Goal: Answer question/provide support: Share knowledge or assist other users

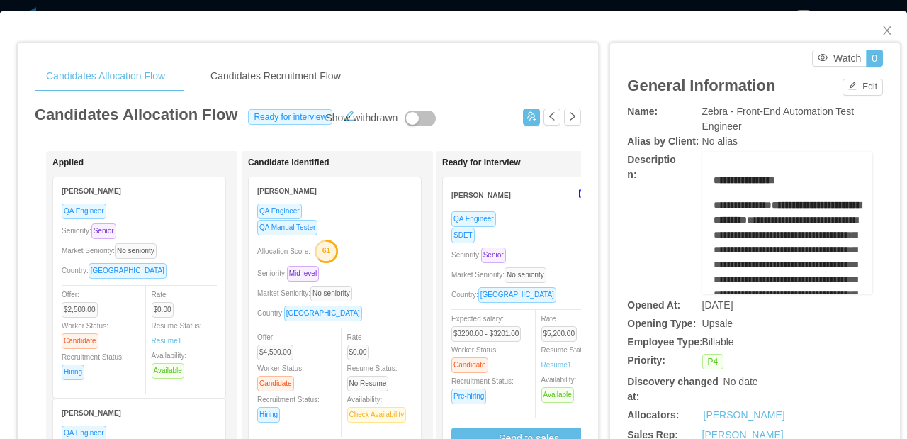
click at [524, 225] on div "QA Engineer" at bounding box center [528, 218] width 155 height 16
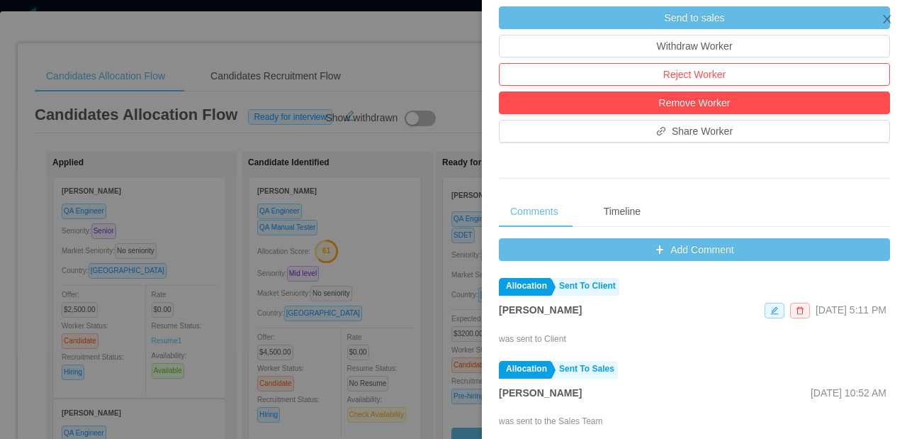
scroll to position [440, 0]
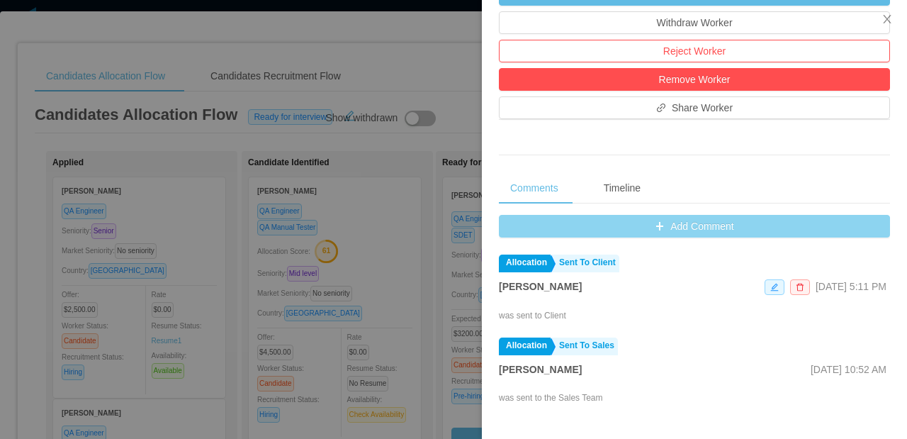
click at [687, 229] on button "Add Comment" at bounding box center [694, 226] width 391 height 23
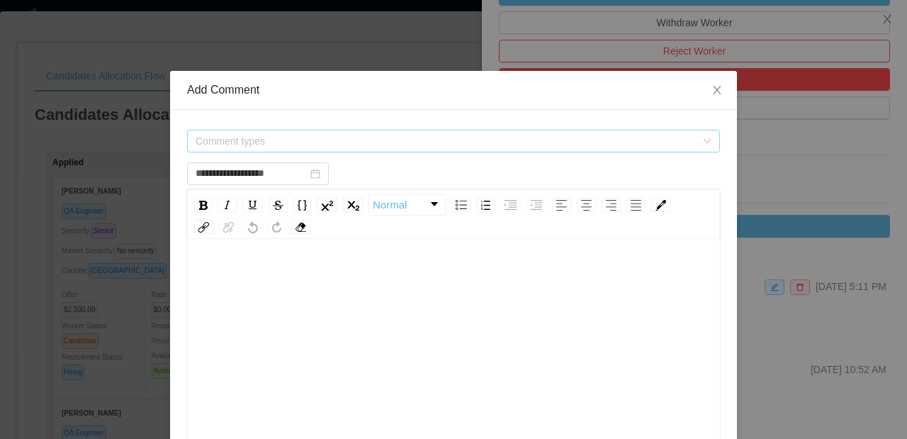
click at [389, 142] on span "Comment types" at bounding box center [446, 141] width 500 height 14
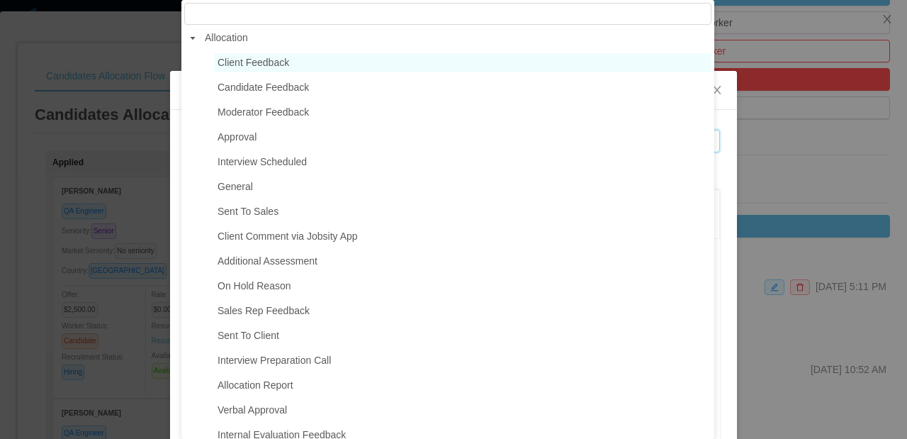
scroll to position [0, 0]
click at [300, 67] on span "Client Feedback" at bounding box center [462, 64] width 497 height 19
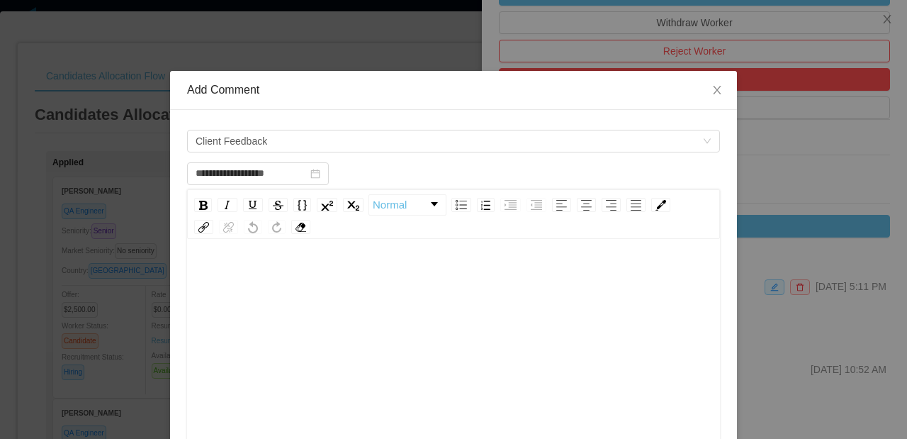
click at [325, 266] on div "rdw-editor" at bounding box center [453, 277] width 511 height 28
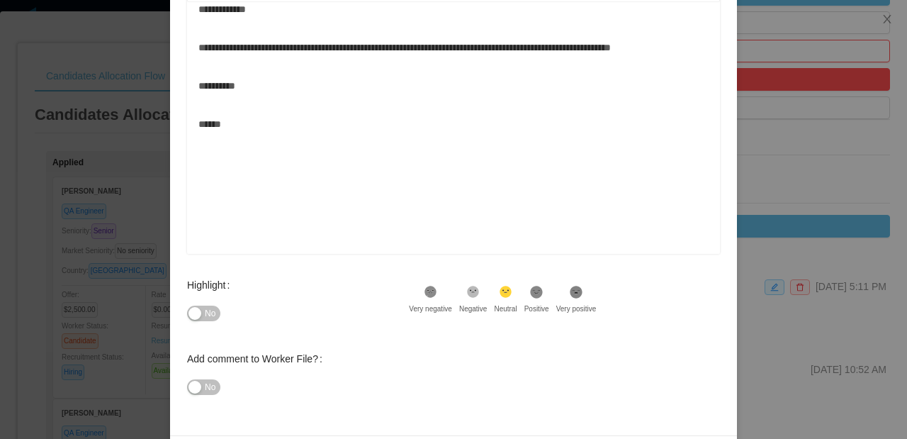
scroll to position [288, 0]
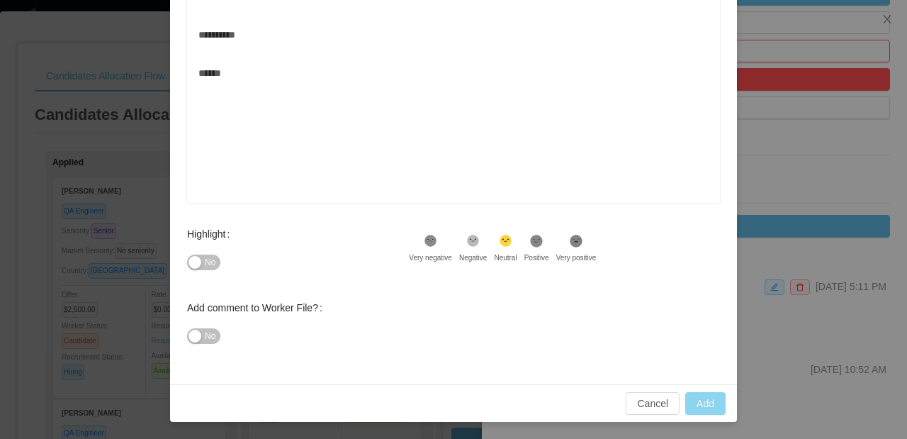
type input "**********"
click at [700, 402] on button "Add" at bounding box center [705, 403] width 40 height 23
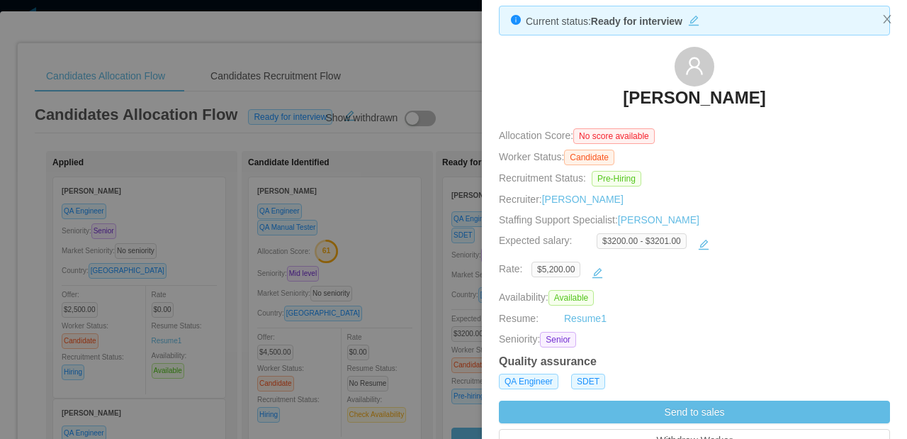
scroll to position [13, 0]
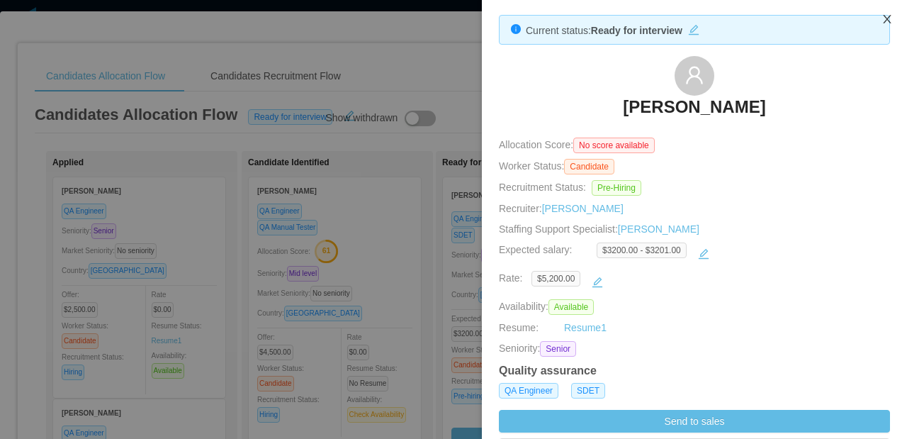
drag, startPoint x: 887, startPoint y: 18, endPoint x: 876, endPoint y: 13, distance: 12.0
click at [887, 19] on icon "icon: close" at bounding box center [887, 19] width 8 height 9
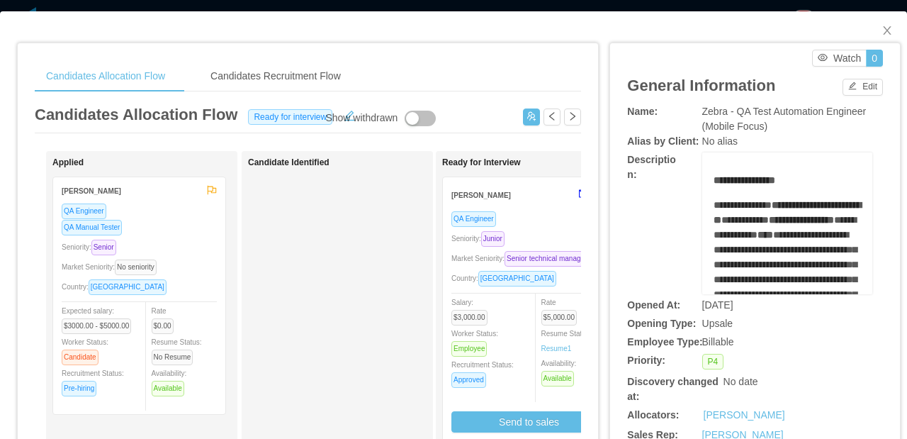
click at [535, 205] on div "Yacelis Mata" at bounding box center [511, 194] width 120 height 26
click at [538, 226] on div "QA Engineer Seniority: Junior Market Seniority: Senior technical manager Countr…" at bounding box center [528, 321] width 155 height 222
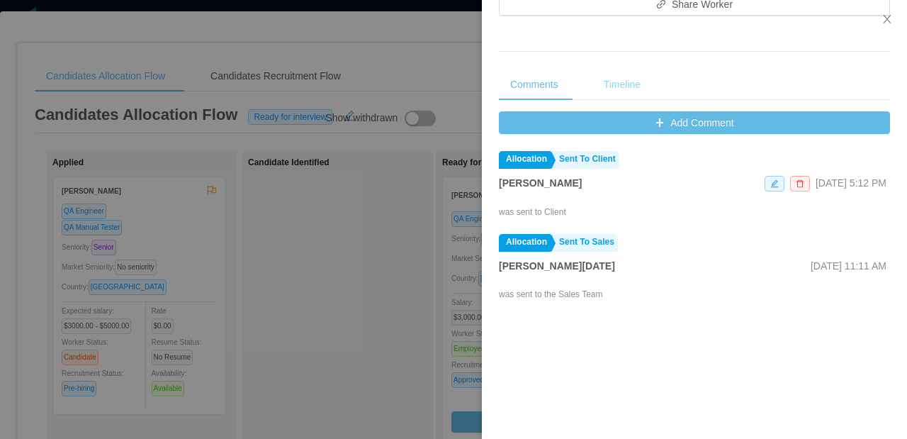
scroll to position [604, 0]
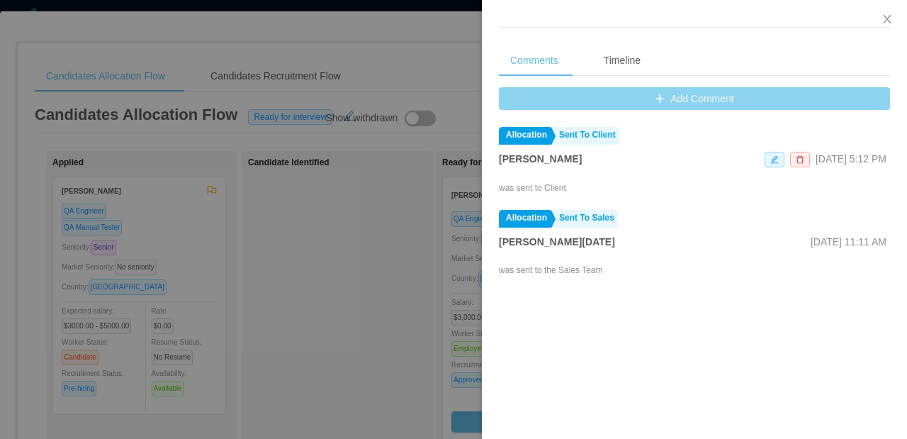
click at [643, 106] on button "Add Comment" at bounding box center [694, 98] width 391 height 23
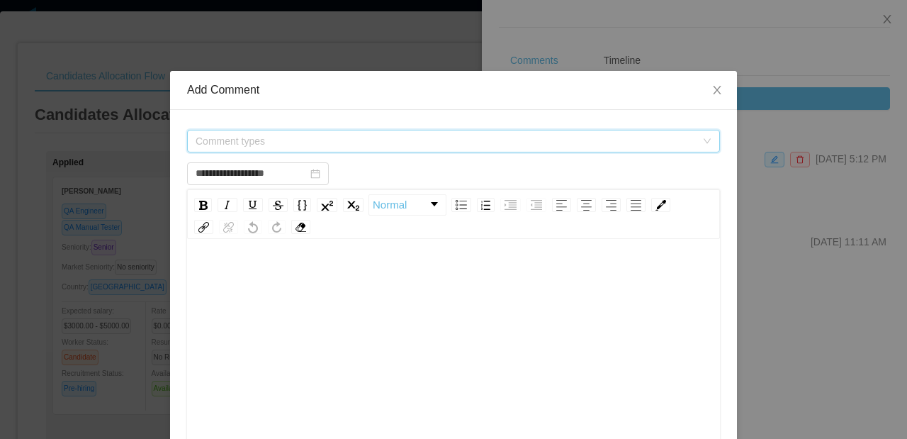
click at [288, 139] on span "Comment types" at bounding box center [446, 141] width 500 height 14
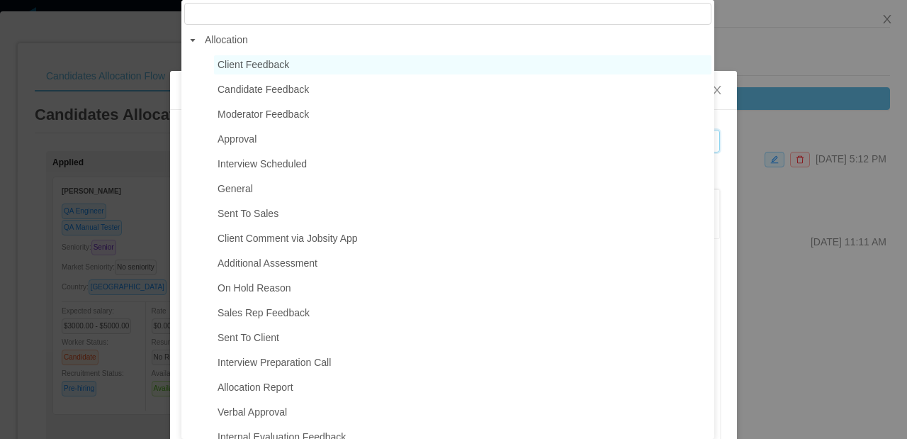
click at [287, 67] on span "Client Feedback" at bounding box center [254, 64] width 72 height 11
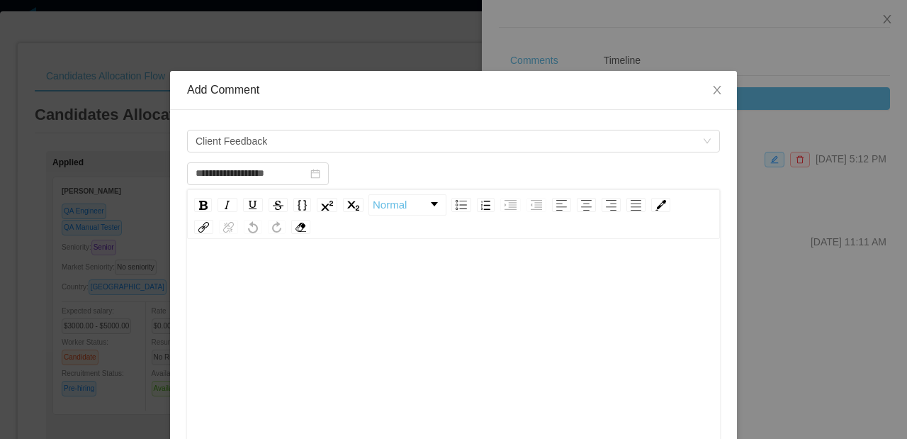
click at [289, 274] on div "rdw-editor" at bounding box center [453, 277] width 511 height 28
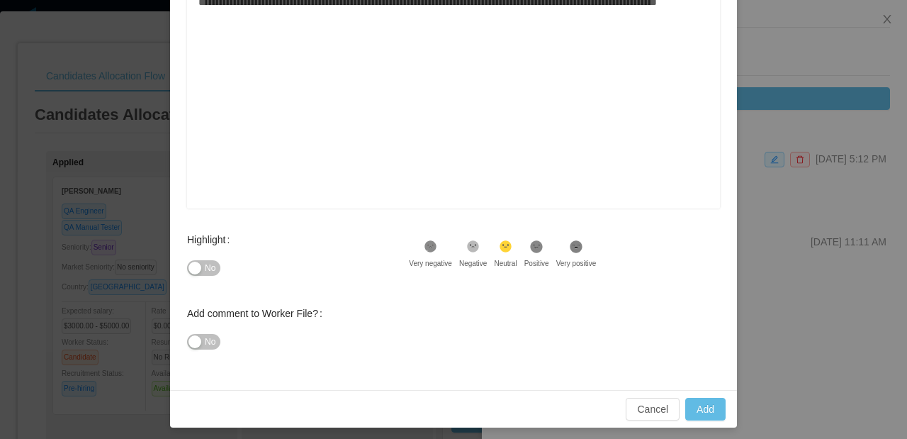
scroll to position [288, 0]
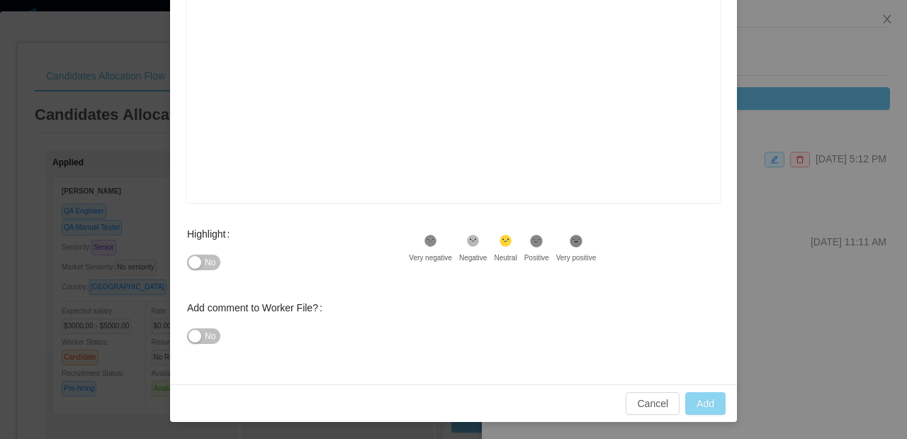
click at [701, 406] on button "Add" at bounding box center [705, 403] width 40 height 23
type input "**********"
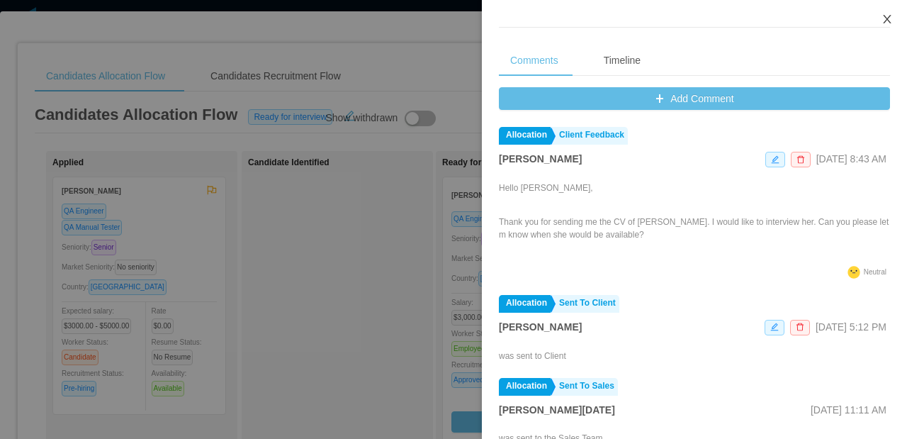
click at [892, 18] on icon "icon: close" at bounding box center [886, 18] width 11 height 11
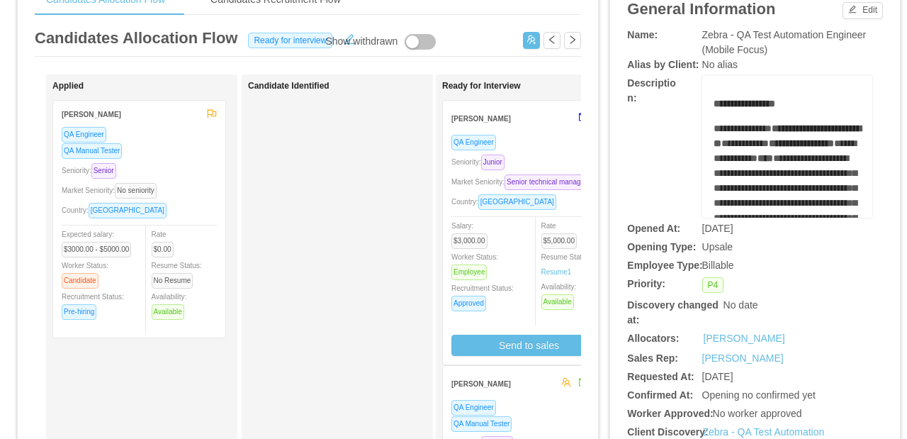
scroll to position [120, 0]
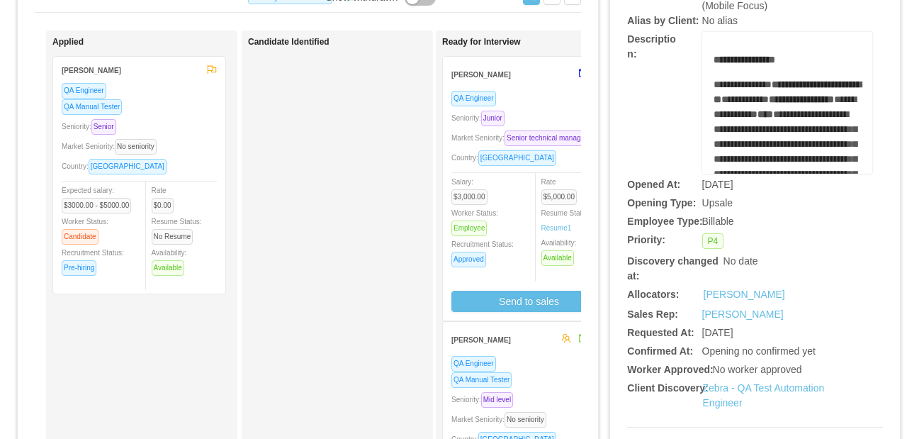
click at [542, 91] on div "QA Engineer" at bounding box center [528, 98] width 155 height 16
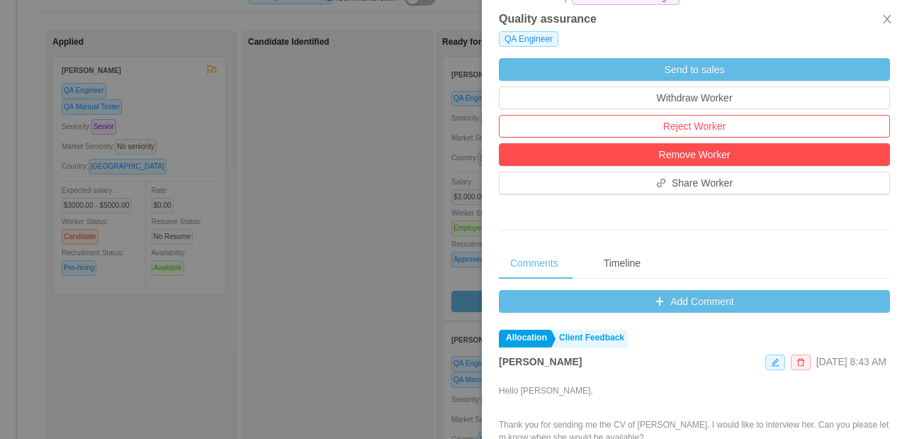
scroll to position [461, 0]
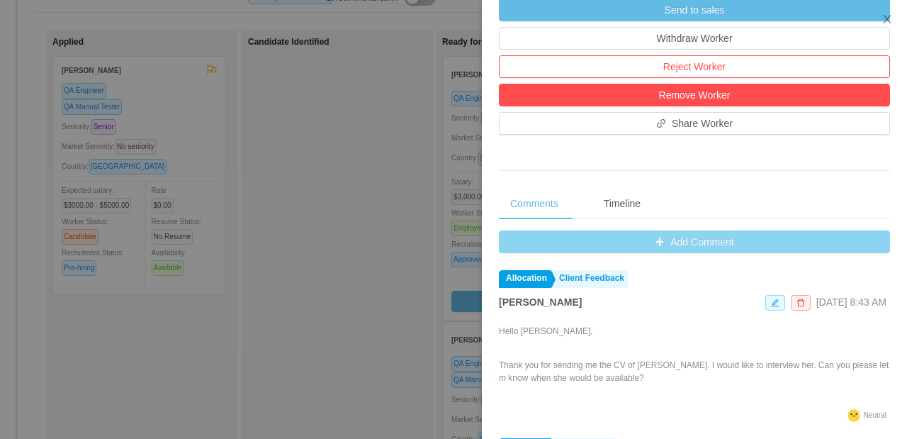
click at [661, 237] on button "Add Comment" at bounding box center [694, 241] width 391 height 23
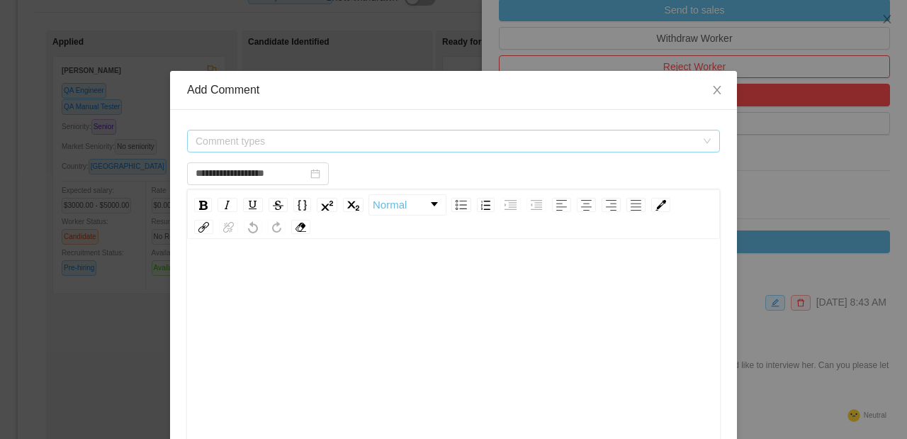
click at [304, 144] on span "Comment types" at bounding box center [446, 141] width 500 height 14
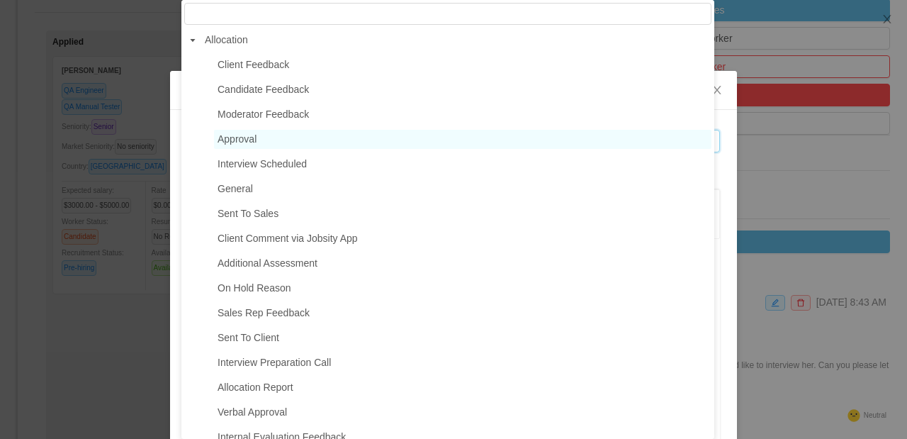
type input "**********"
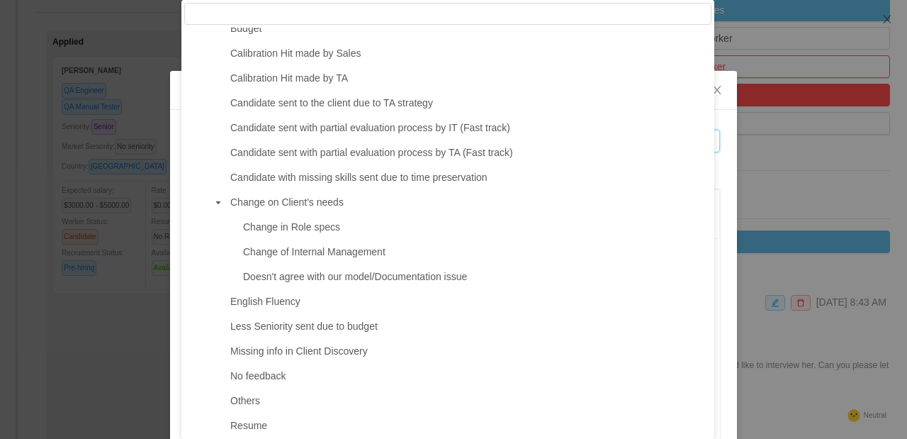
scroll to position [298, 0]
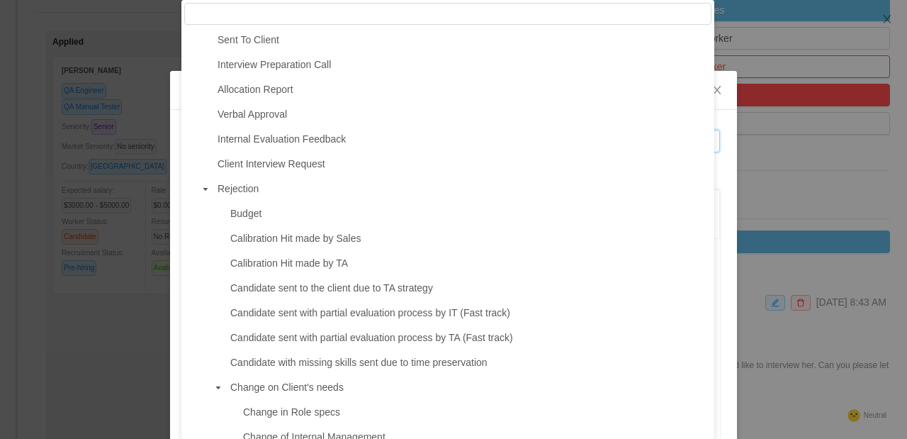
click at [206, 187] on icon "icon: caret-down" at bounding box center [205, 189] width 7 height 7
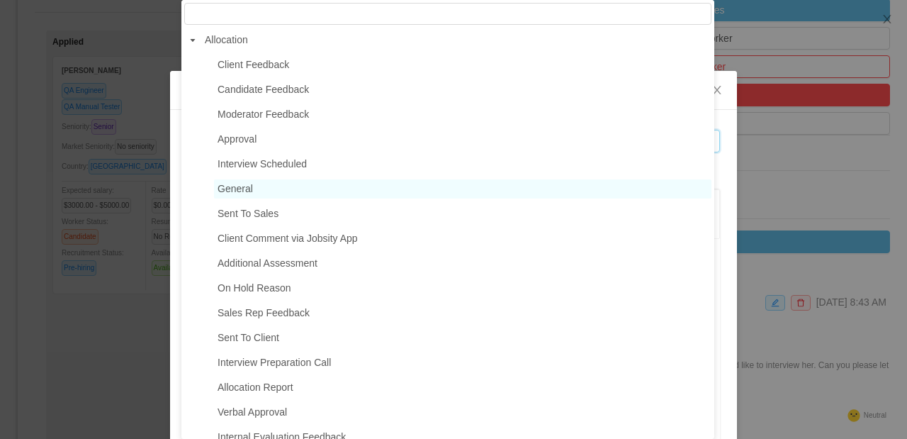
scroll to position [0, 0]
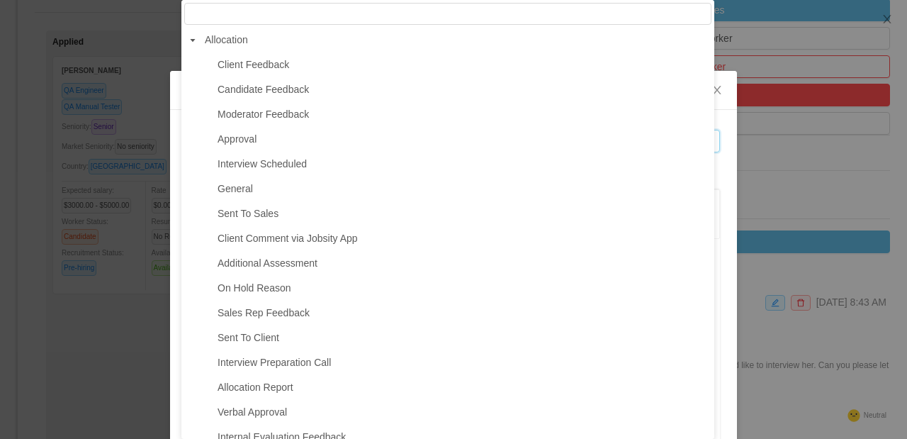
click at [797, 53] on div "**********" at bounding box center [453, 219] width 907 height 439
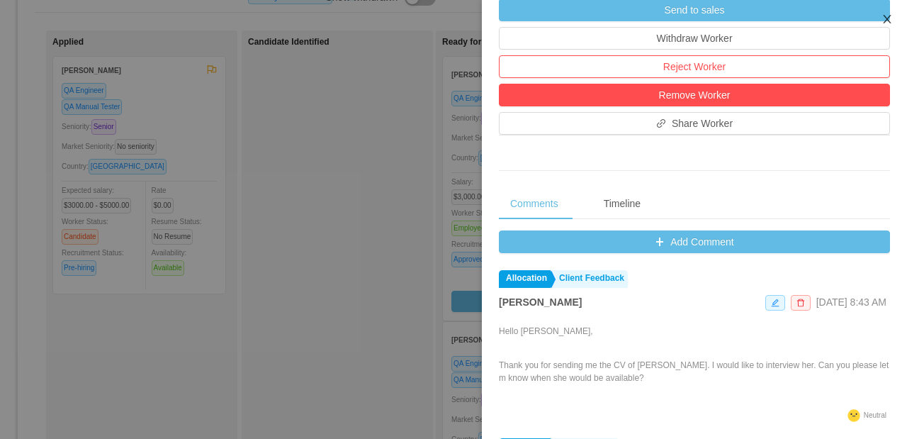
click at [888, 20] on icon "icon: close" at bounding box center [886, 18] width 11 height 11
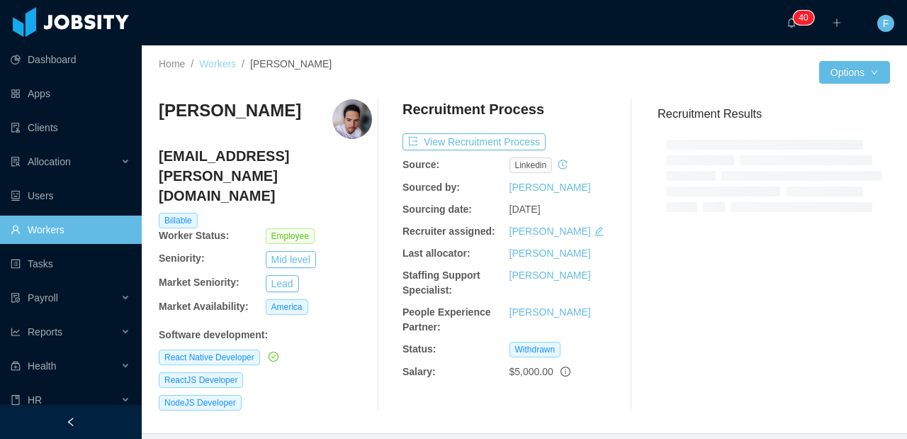
click at [222, 67] on link "Workers" at bounding box center [217, 63] width 37 height 11
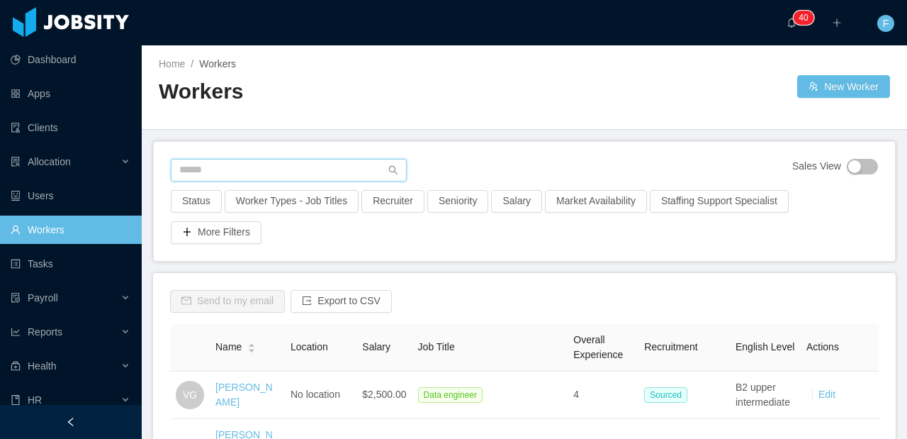
click at [235, 162] on input "text" at bounding box center [289, 170] width 236 height 23
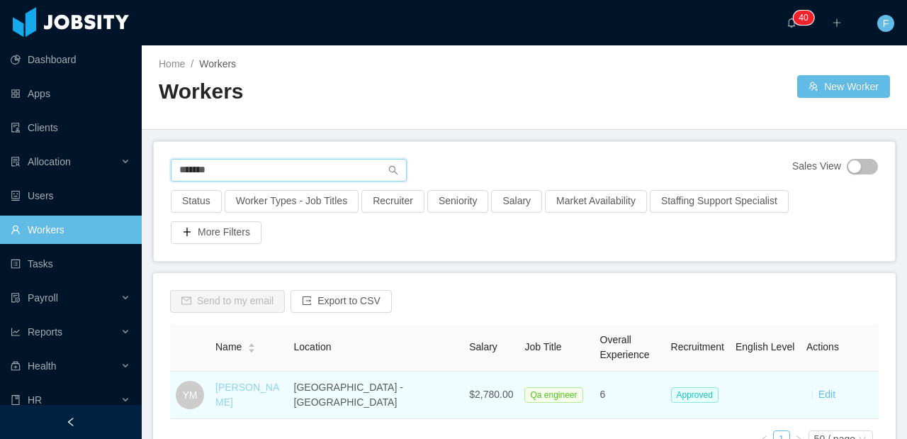
type input "*******"
click at [244, 391] on link "Yacelis Mata" at bounding box center [247, 394] width 64 height 26
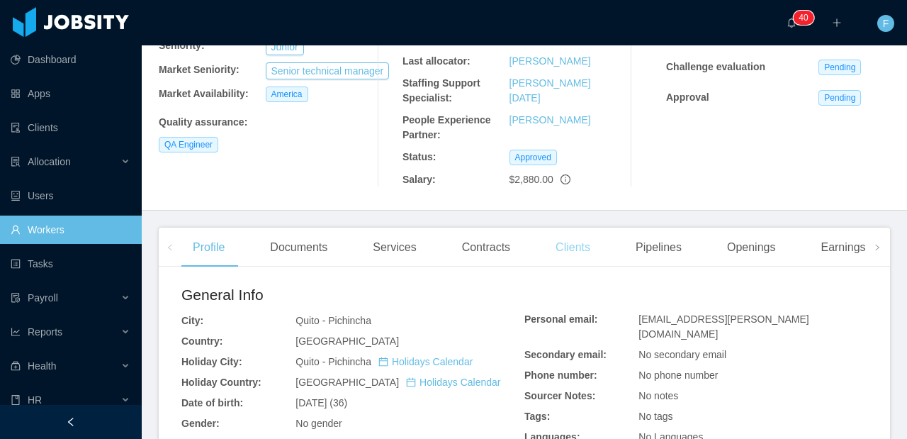
click at [558, 252] on div "Clients" at bounding box center [572, 247] width 57 height 40
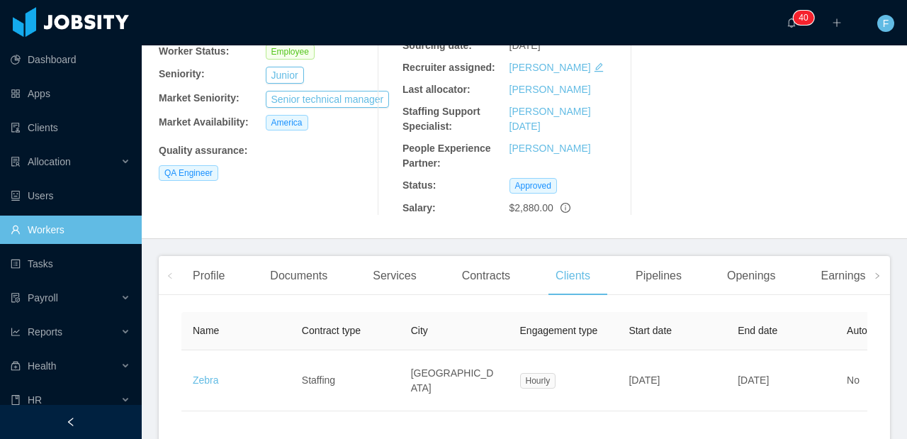
scroll to position [213, 0]
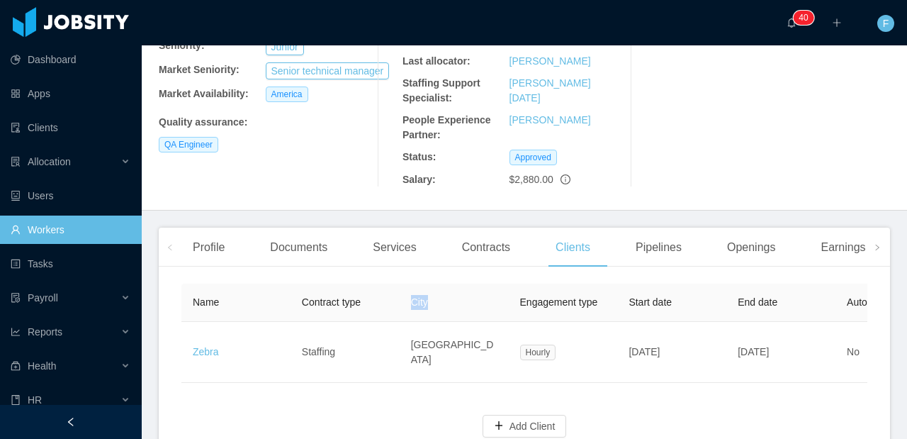
drag, startPoint x: 451, startPoint y: 288, endPoint x: 477, endPoint y: 294, distance: 26.8
click at [477, 294] on th "City" at bounding box center [454, 302] width 109 height 38
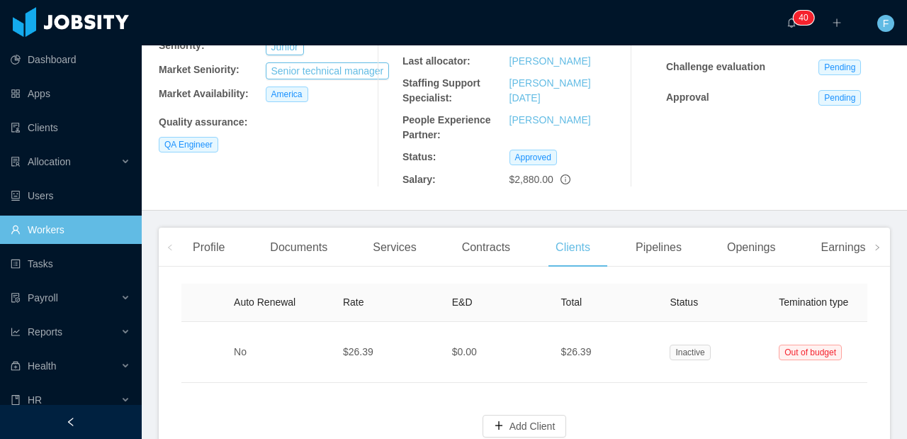
scroll to position [0, 557]
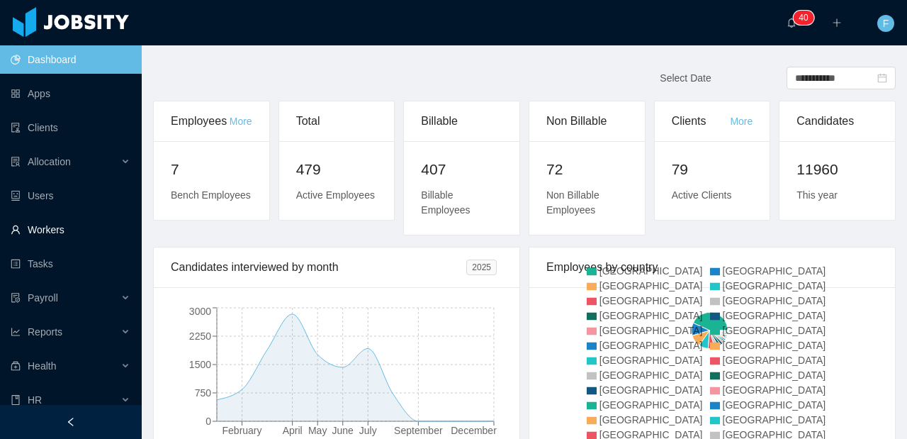
click at [62, 231] on link "Workers" at bounding box center [71, 229] width 120 height 28
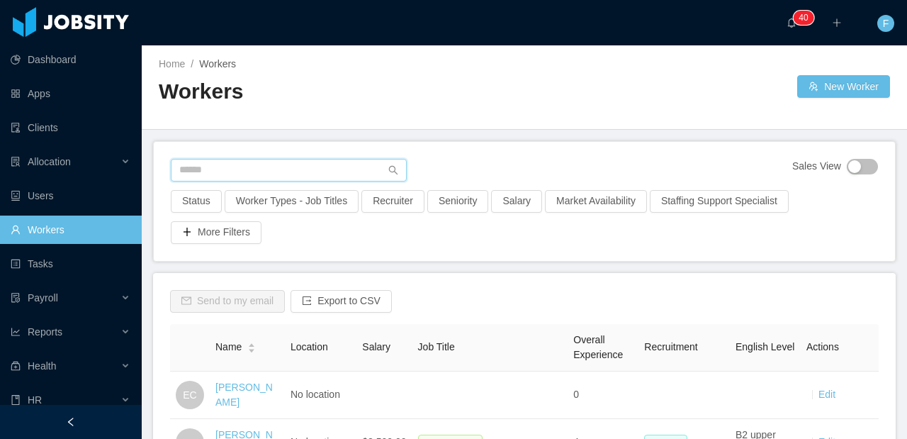
click at [226, 164] on input "text" at bounding box center [289, 170] width 236 height 23
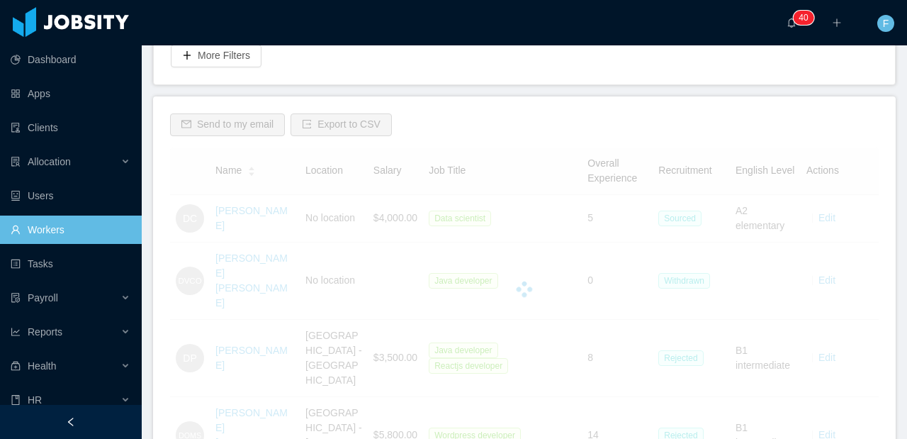
scroll to position [137, 0]
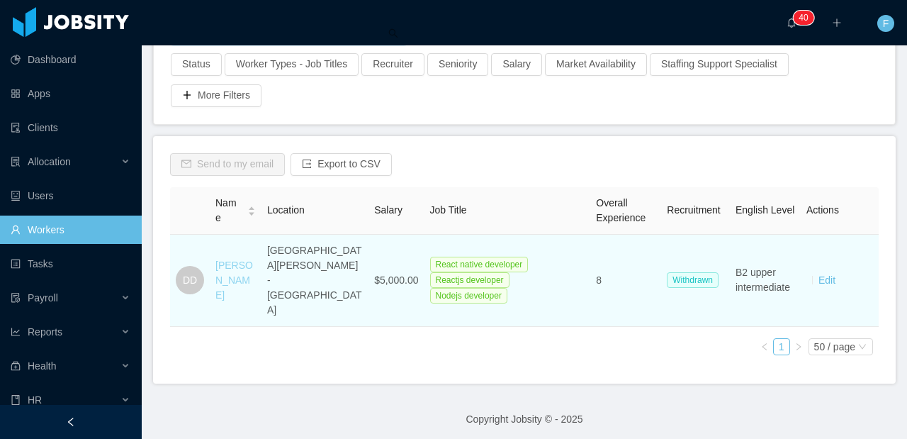
type input "**********"
click at [232, 282] on link "Darwin Duran" at bounding box center [234, 279] width 38 height 41
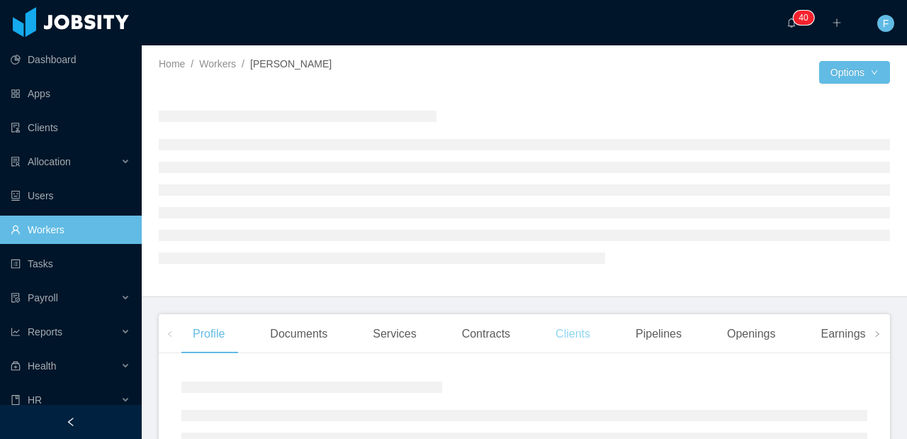
click at [570, 334] on div "Clients" at bounding box center [572, 334] width 57 height 40
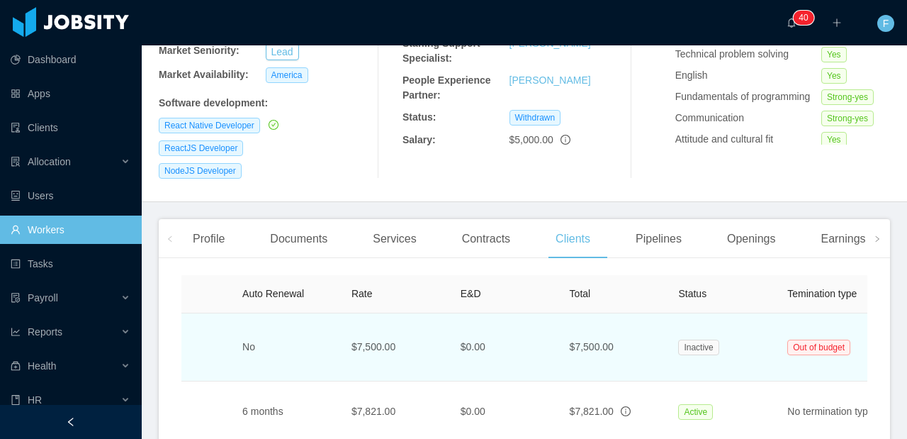
scroll to position [373, 0]
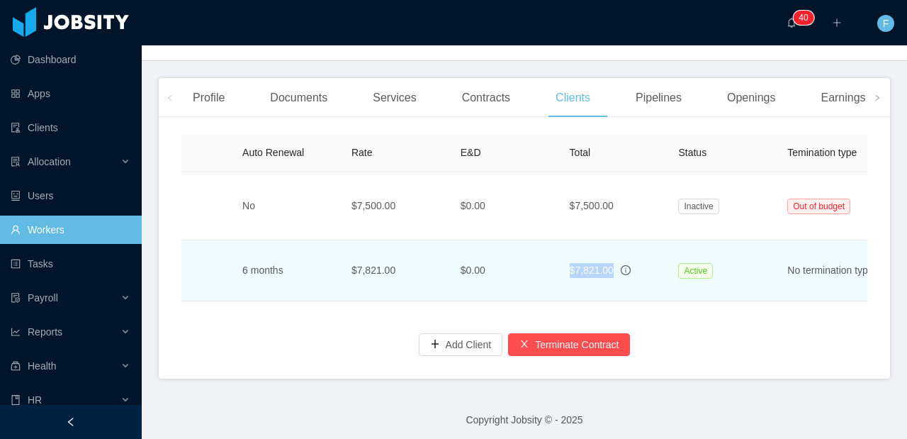
drag, startPoint x: 615, startPoint y: 253, endPoint x: 565, endPoint y: 249, distance: 50.4
click at [565, 249] on td "$7,821.00" at bounding box center [612, 270] width 109 height 61
copy span "$7,821.00"
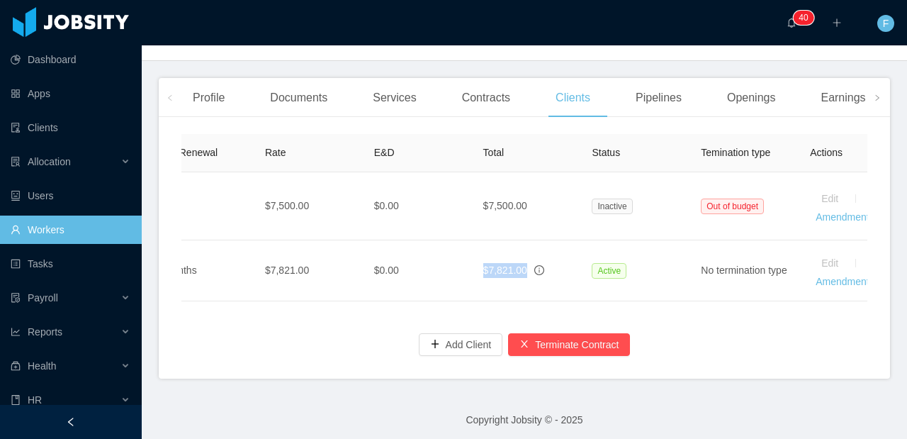
scroll to position [0, 742]
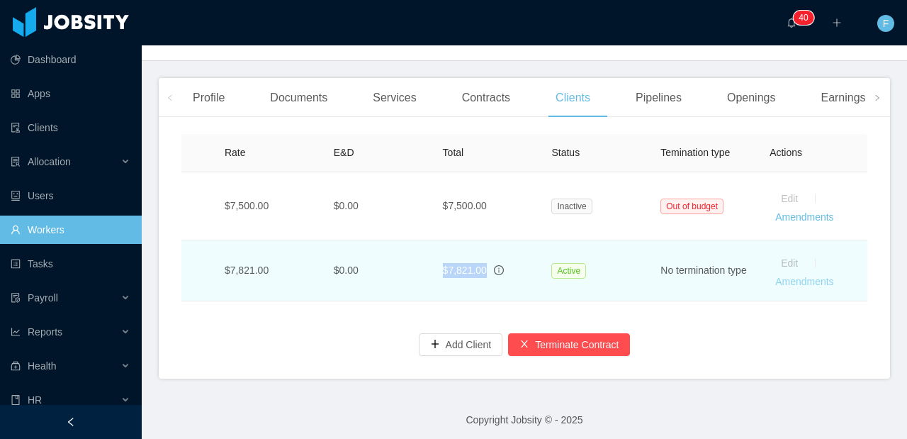
click at [775, 276] on link "Amendments" at bounding box center [804, 281] width 58 height 11
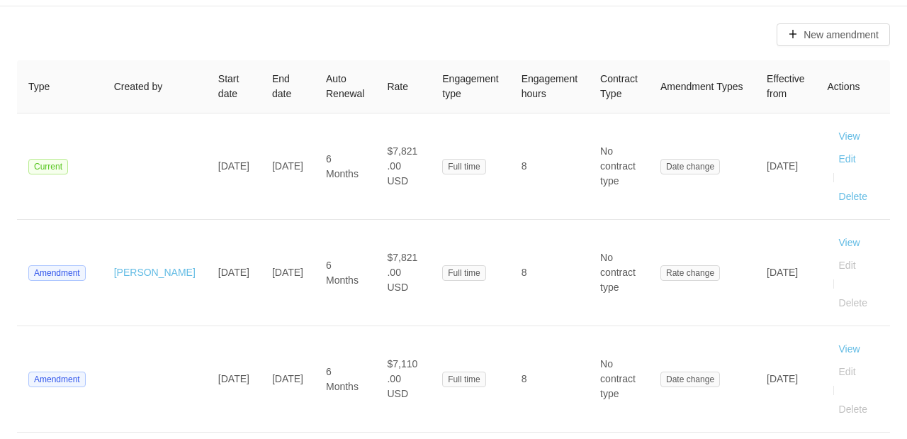
scroll to position [91, 0]
